Goal: Information Seeking & Learning: Learn about a topic

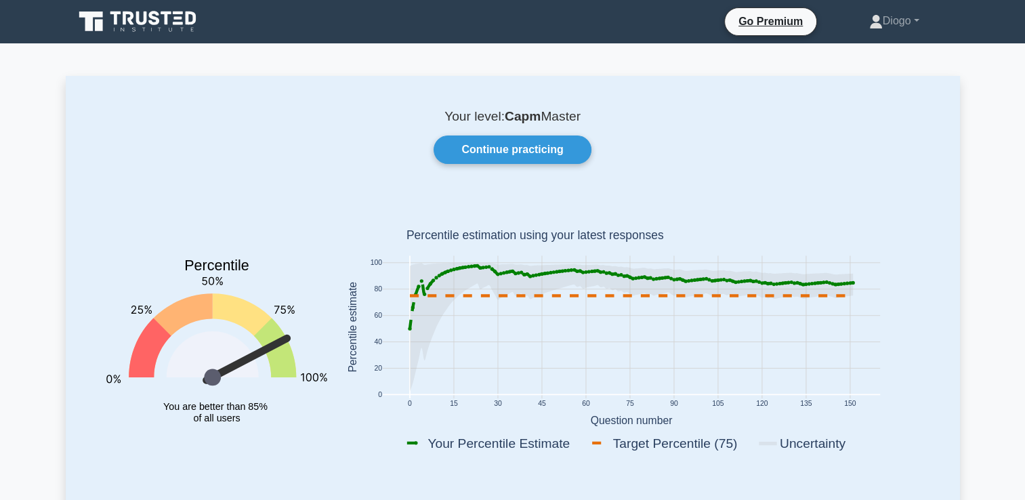
click at [179, 31] on icon at bounding box center [139, 22] width 130 height 26
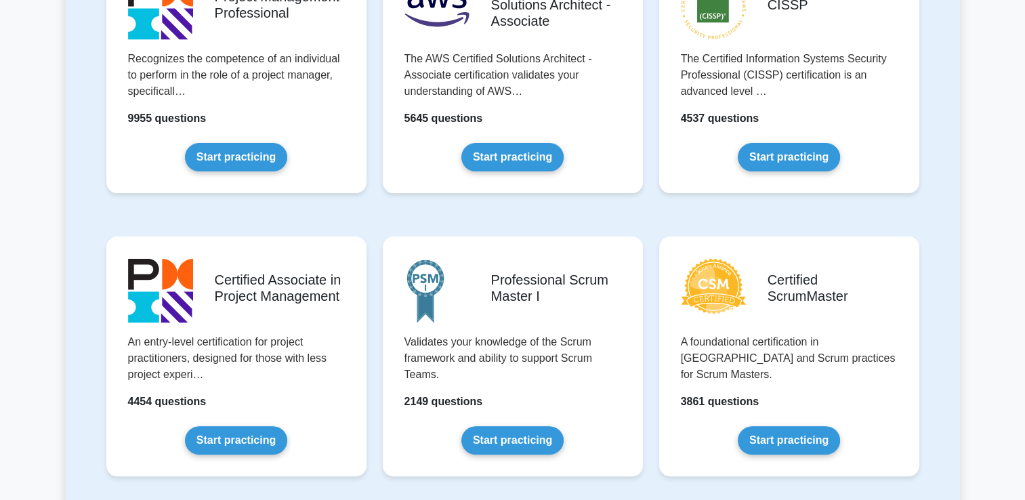
scroll to position [387, 0]
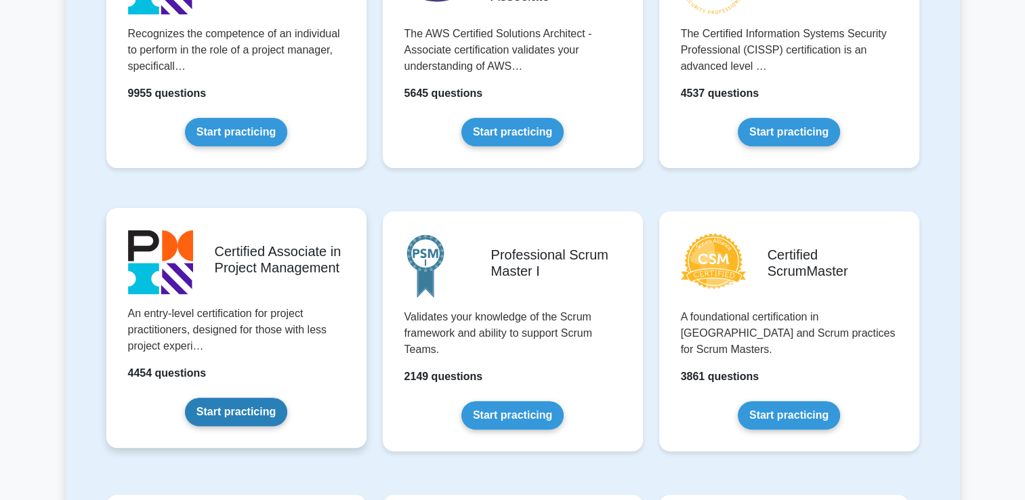
click at [236, 403] on link "Start practicing" at bounding box center [236, 412] width 102 height 28
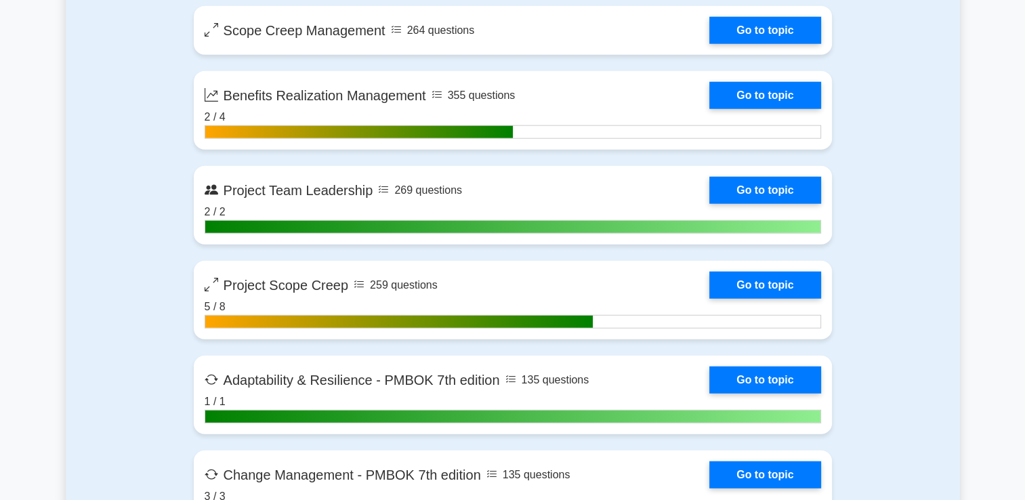
scroll to position [3319, 0]
